Goal: Transaction & Acquisition: Purchase product/service

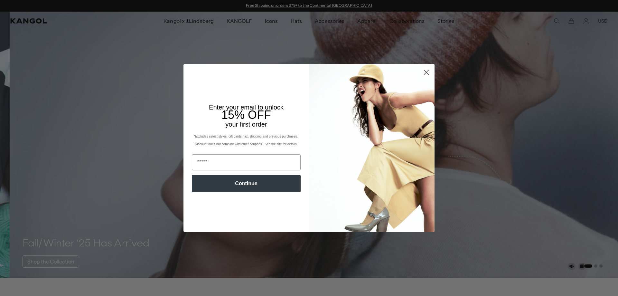
click at [424, 72] on icon "Close dialog" at bounding box center [426, 72] width 5 height 5
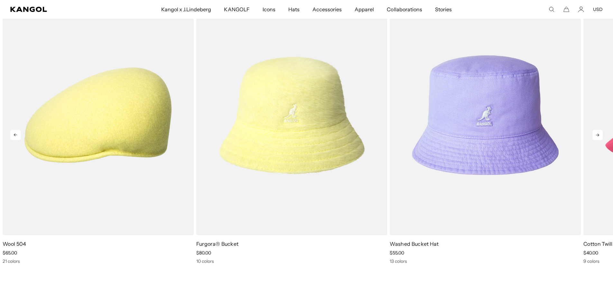
click at [597, 136] on icon at bounding box center [597, 135] width 10 height 10
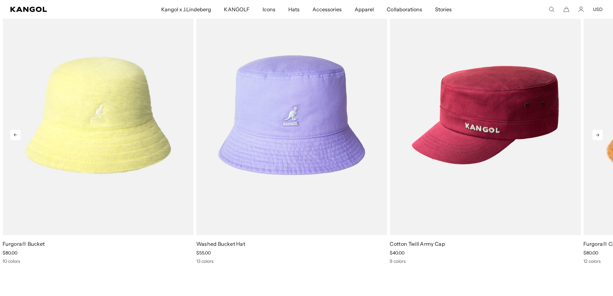
click at [597, 136] on icon at bounding box center [597, 135] width 10 height 10
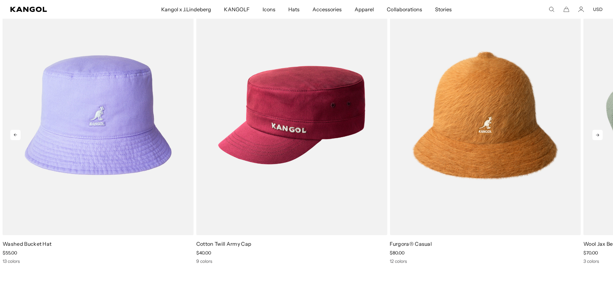
scroll to position [0, 133]
click at [597, 136] on icon at bounding box center [597, 135] width 10 height 10
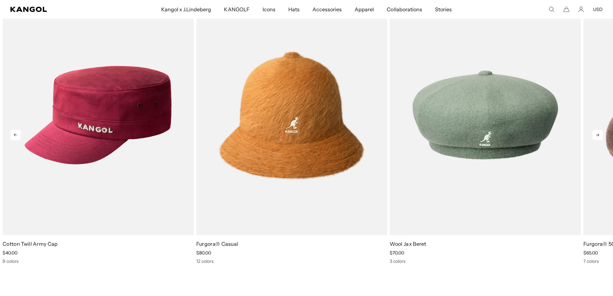
scroll to position [0, 0]
click at [597, 136] on icon at bounding box center [597, 135] width 10 height 10
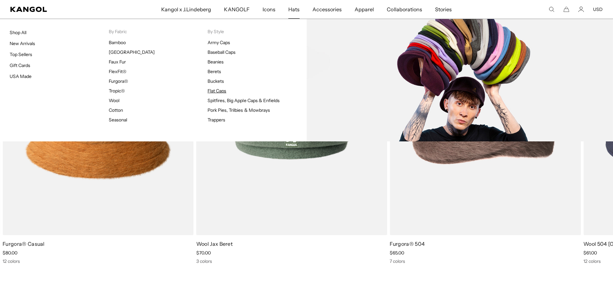
click at [217, 89] on link "Flat Caps" at bounding box center [216, 91] width 19 height 6
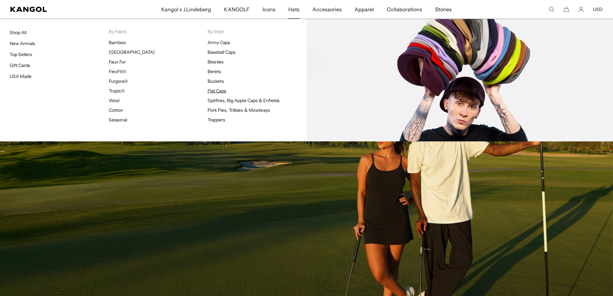
click at [215, 90] on link "Flat Caps" at bounding box center [216, 91] width 19 height 6
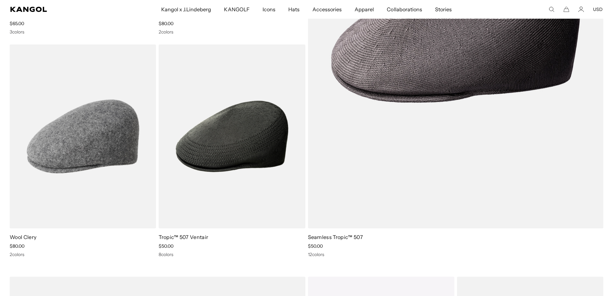
scroll to position [0, 133]
